Goal: Find specific page/section: Find specific page/section

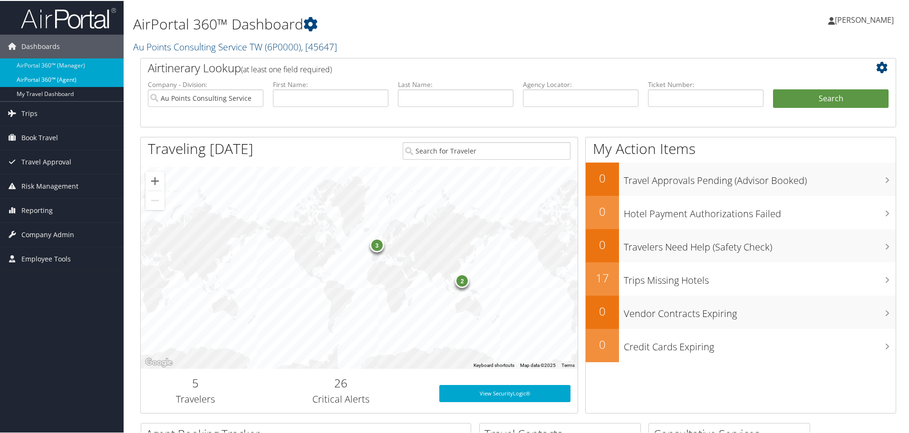
click at [63, 82] on link "AirPortal 360™ (Agent)" at bounding box center [62, 79] width 124 height 14
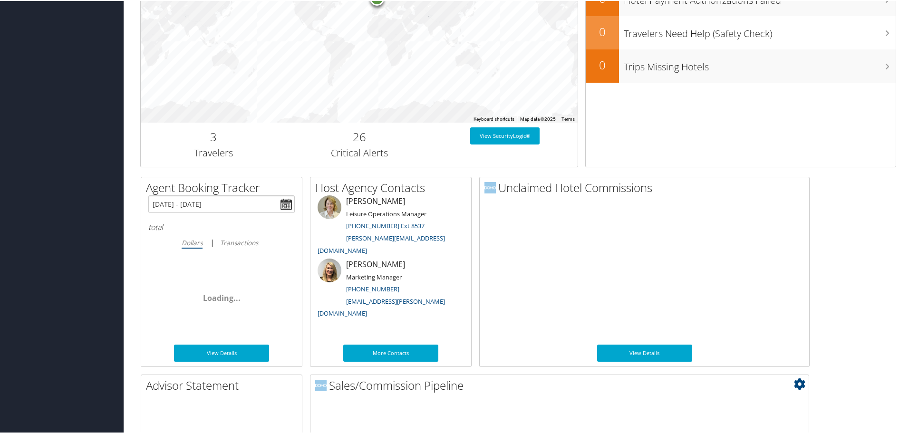
scroll to position [464, 0]
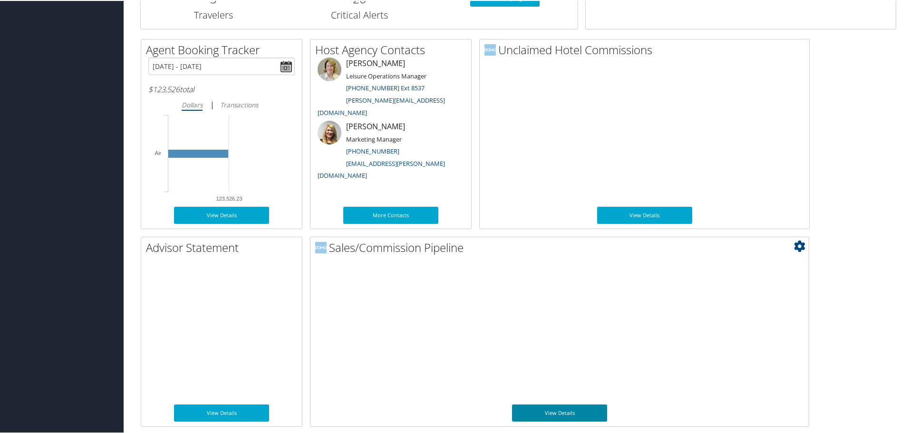
click at [571, 405] on link "View Details" at bounding box center [559, 412] width 95 height 17
